Goal: Book appointment/travel/reservation

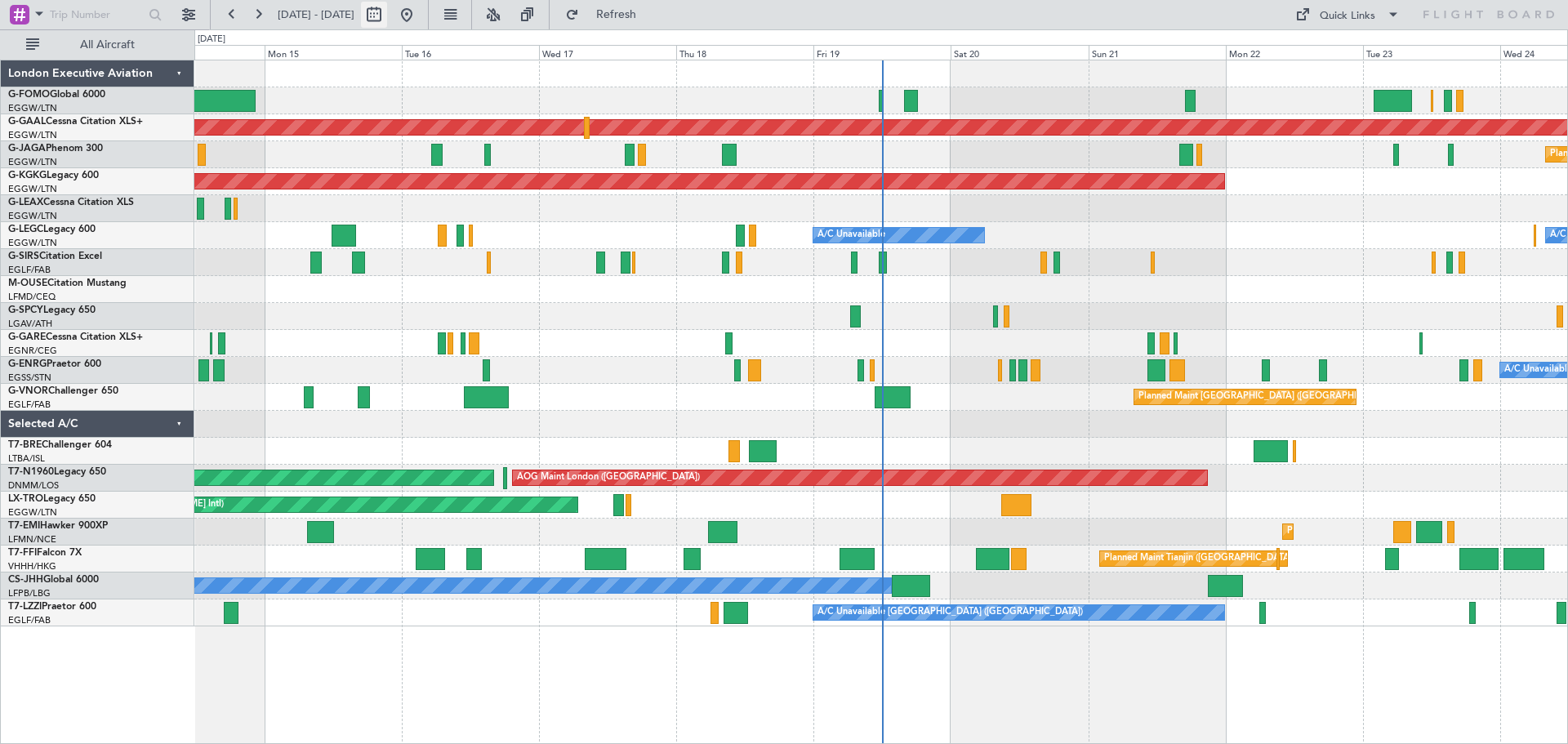
click at [387, 21] on button at bounding box center [374, 15] width 26 height 26
select select "9"
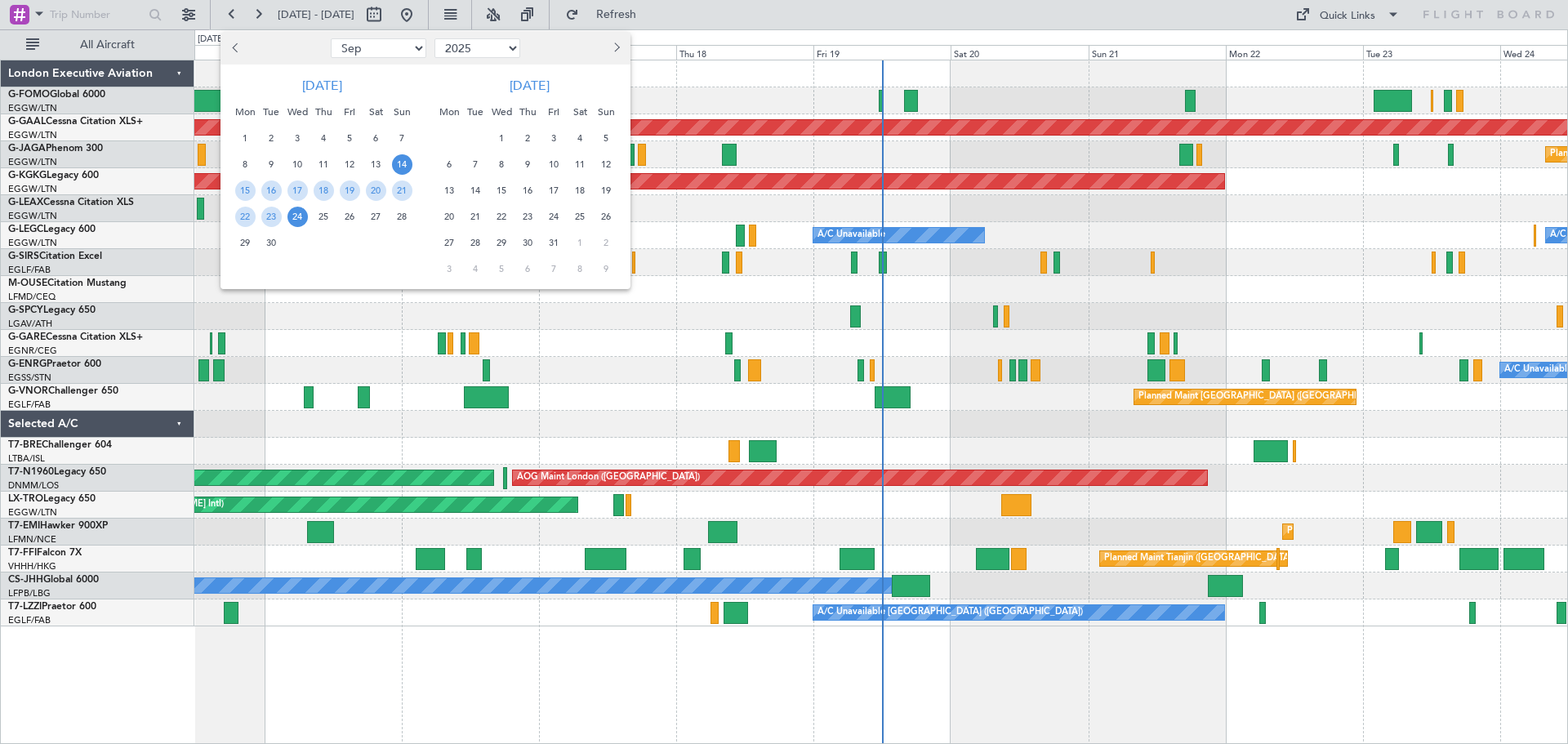
click at [492, 47] on select "2015 2016 2017 2018 2019 2020 2021 2022 2023 2024 2025 2026 2027 2028 2029 2030…" at bounding box center [477, 48] width 86 height 20
select select "2024"
click at [434, 38] on select "2015 2016 2017 2018 2019 2020 2021 2022 2023 2024 2025 2026 2027 2028 2029 2030…" at bounding box center [477, 48] width 86 height 20
click at [232, 54] on button "Previous month" at bounding box center [236, 48] width 18 height 26
select select "8"
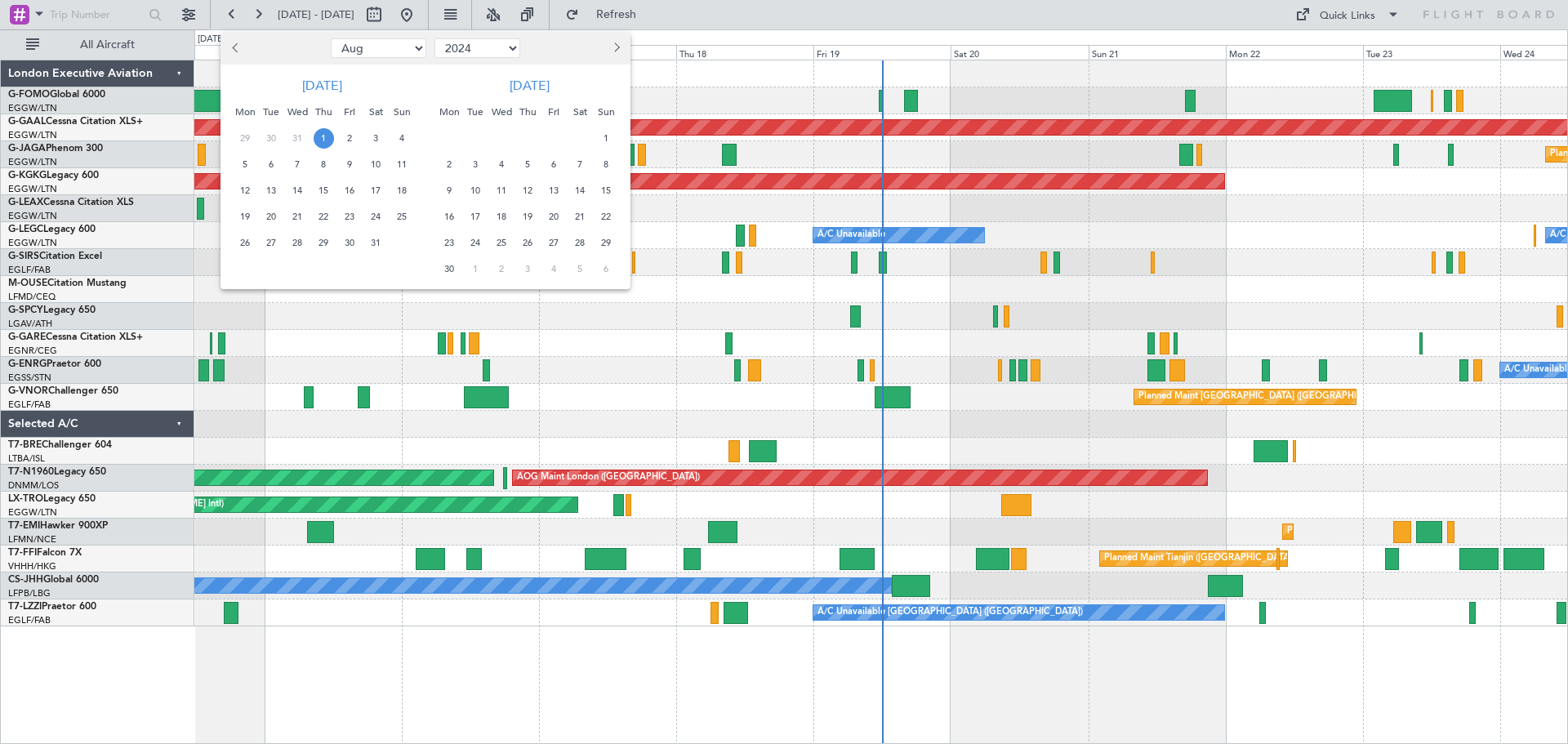
click at [324, 146] on span "1" at bounding box center [324, 139] width 21 height 21
click at [347, 140] on span "2" at bounding box center [350, 139] width 21 height 21
